Goal: Communication & Community: Share content

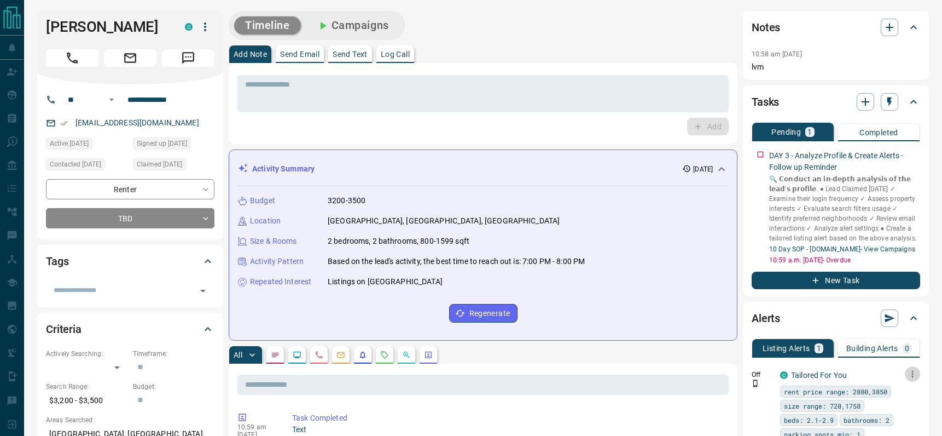
click at [909, 374] on icon "button" at bounding box center [913, 374] width 10 height 10
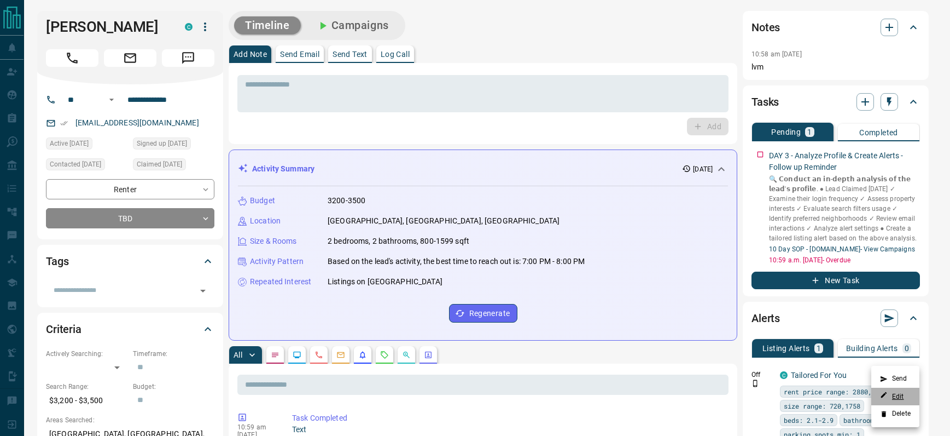
click at [898, 399] on link "Edit" at bounding box center [892, 396] width 24 height 10
click at [753, 159] on div at bounding box center [475, 218] width 950 height 436
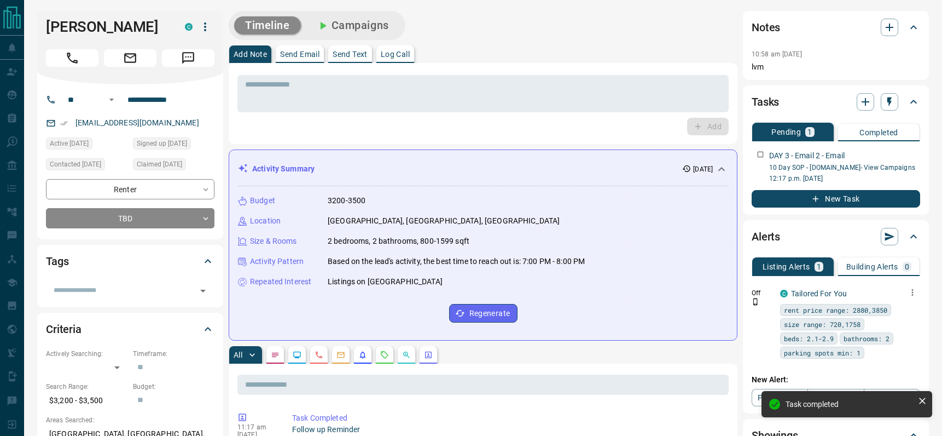
click at [296, 58] on p "Send Email" at bounding box center [299, 54] width 39 height 8
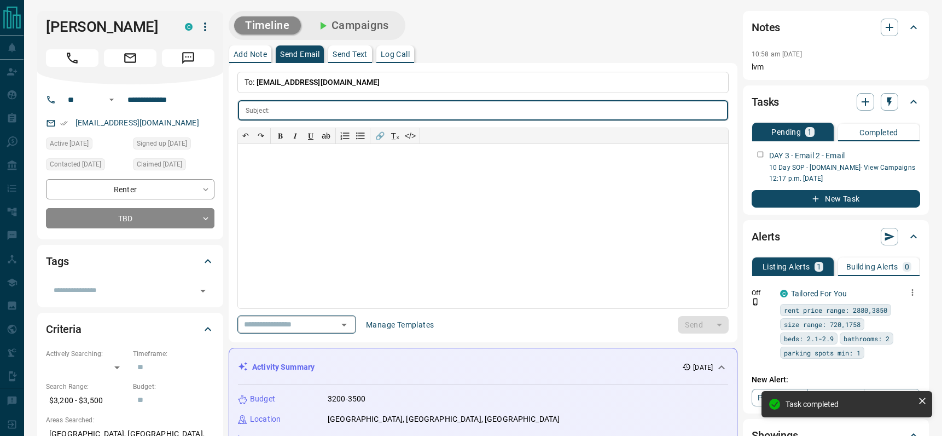
click at [344, 321] on icon "Open" at bounding box center [344, 324] width 13 height 13
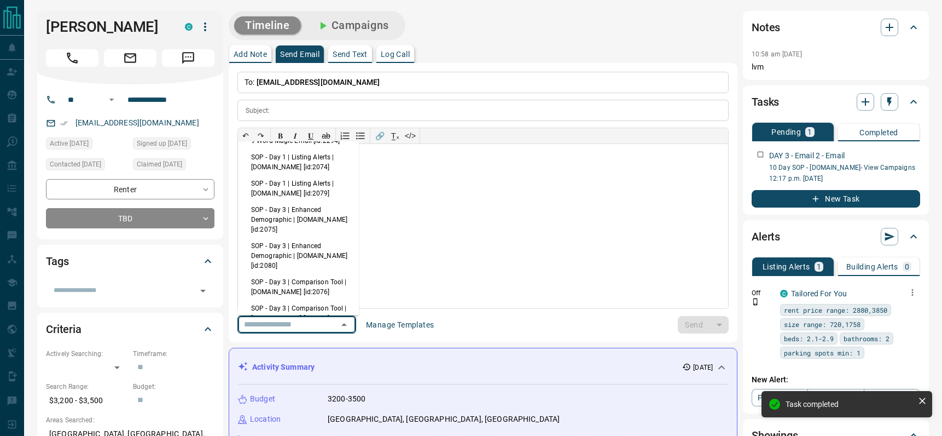
scroll to position [72, 0]
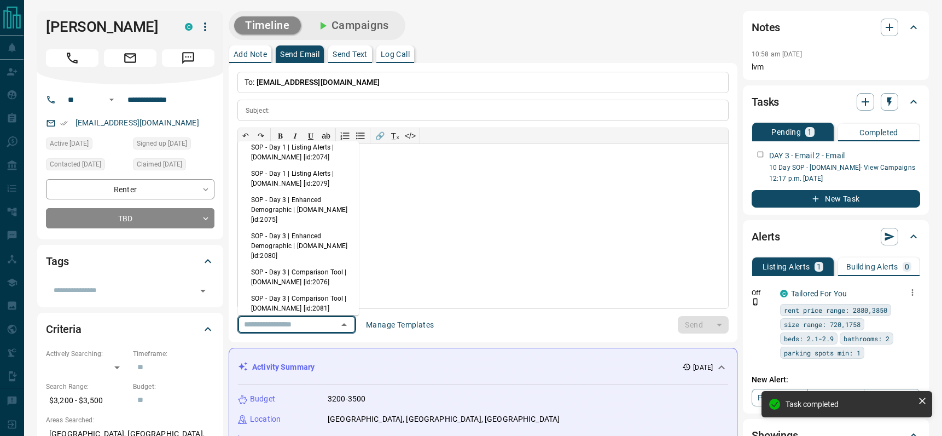
click at [302, 220] on li "SOP - Day 3 | Enhanced Demographic | [DOMAIN_NAME] [id:2075]" at bounding box center [298, 210] width 121 height 36
type input "**********"
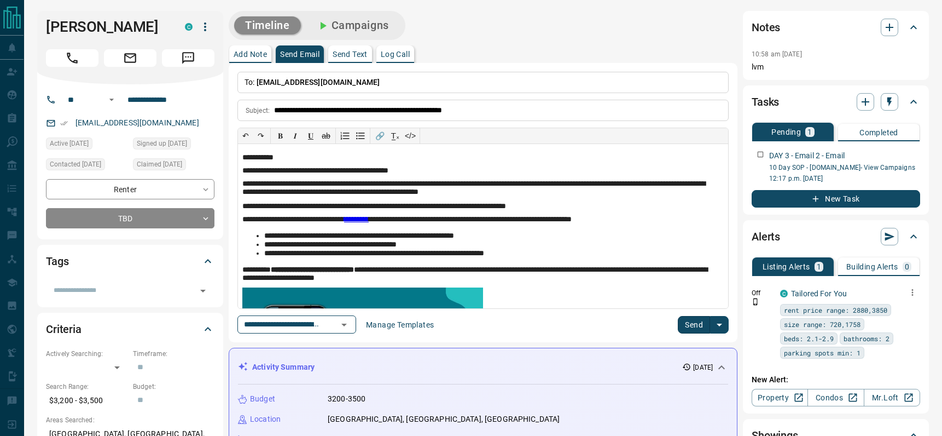
click at [688, 324] on button "Send" at bounding box center [694, 325] width 32 height 18
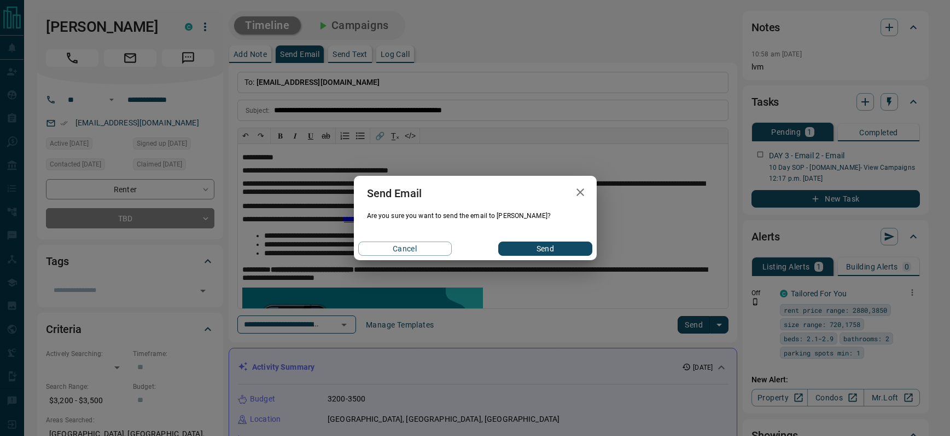
click at [545, 246] on button "Send" at bounding box center [545, 248] width 94 height 14
